Goal: Book appointment/travel/reservation

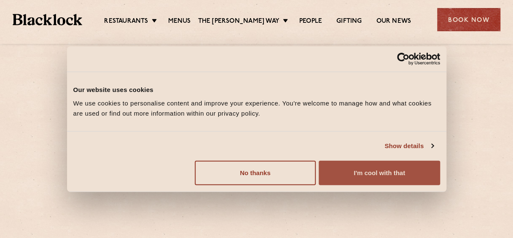
click at [355, 176] on button "I'm cool with that" at bounding box center [379, 172] width 121 height 24
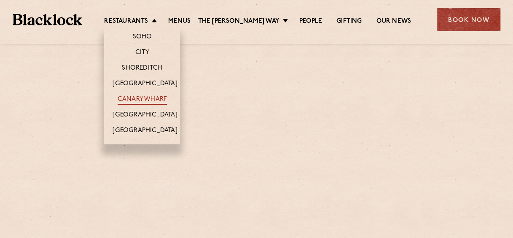
click at [137, 99] on link "Canary Wharf" at bounding box center [142, 99] width 49 height 9
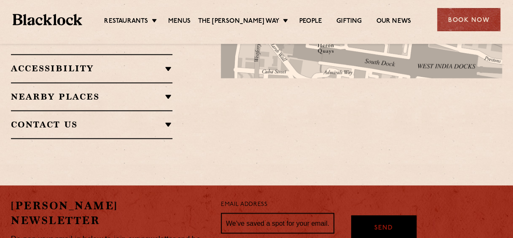
scroll to position [566, 0]
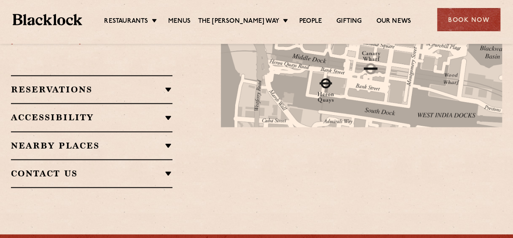
click at [160, 103] on div "Accessibility Both Canary Wharf and Shoreditch are ground level and accessible.…" at bounding box center [91, 117] width 161 height 28
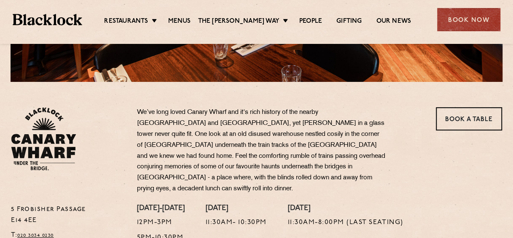
scroll to position [217, 0]
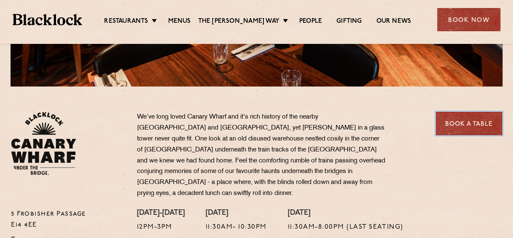
click at [477, 127] on link "Book a Table" at bounding box center [469, 123] width 66 height 23
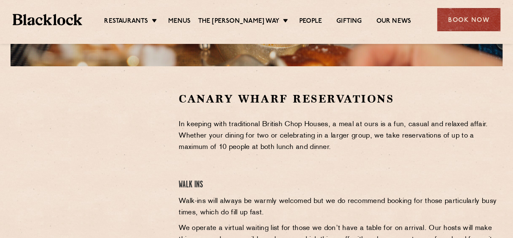
scroll to position [236, 0]
